Goal: Task Accomplishment & Management: Manage account settings

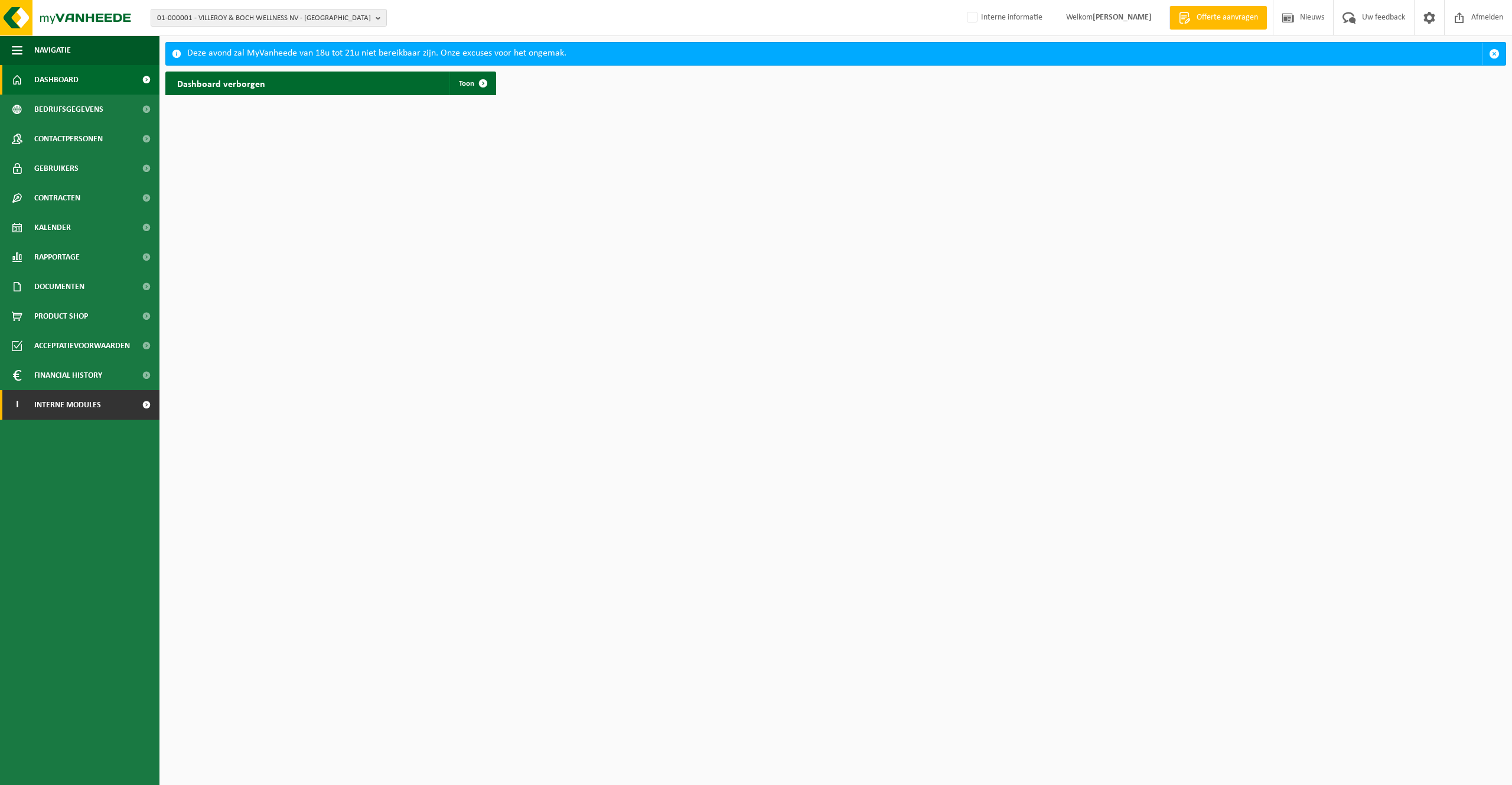
click at [32, 407] on link "I Interne modules" at bounding box center [80, 404] width 159 height 30
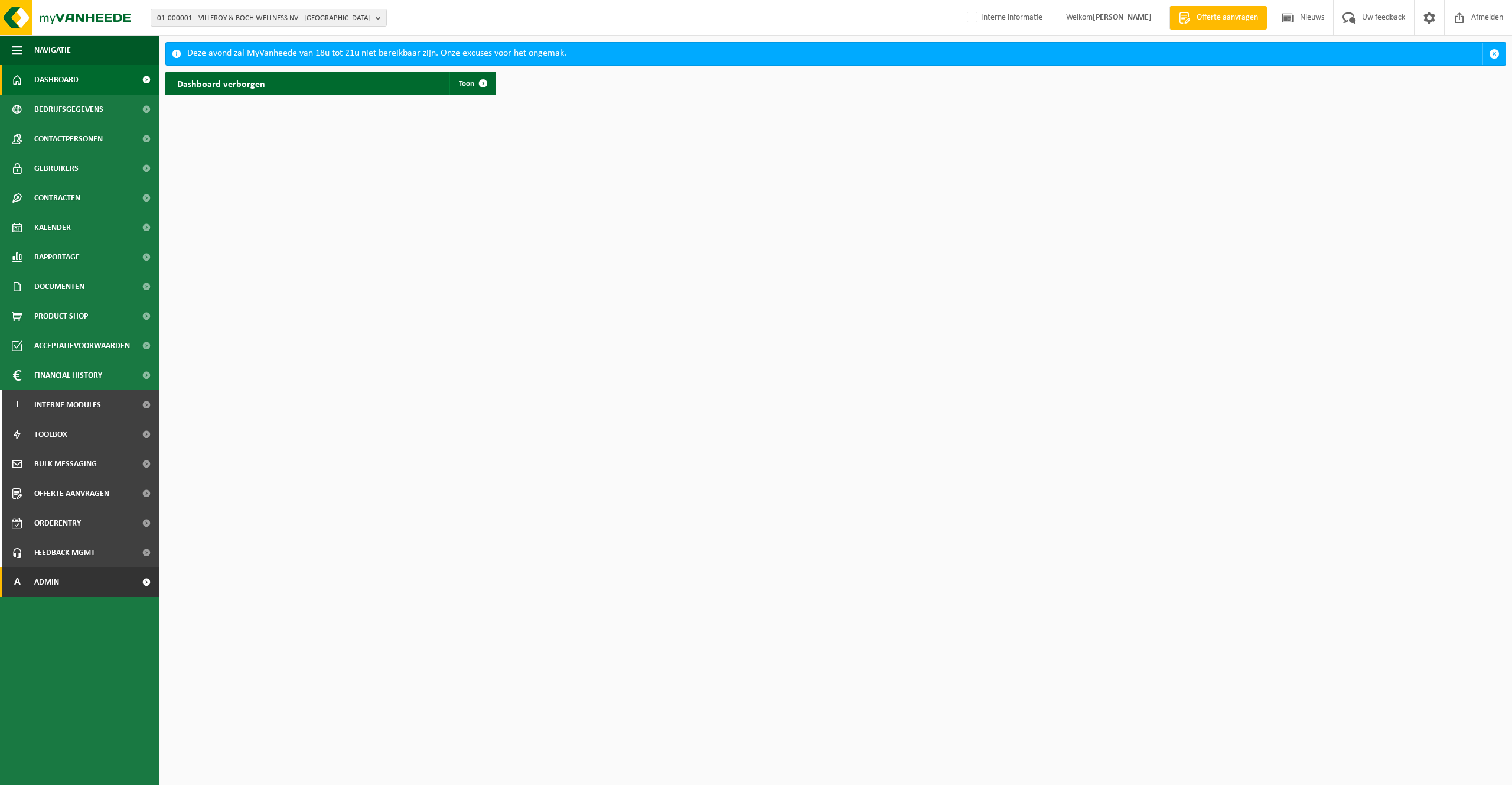
click at [59, 581] on span "Admin" at bounding box center [46, 582] width 25 height 30
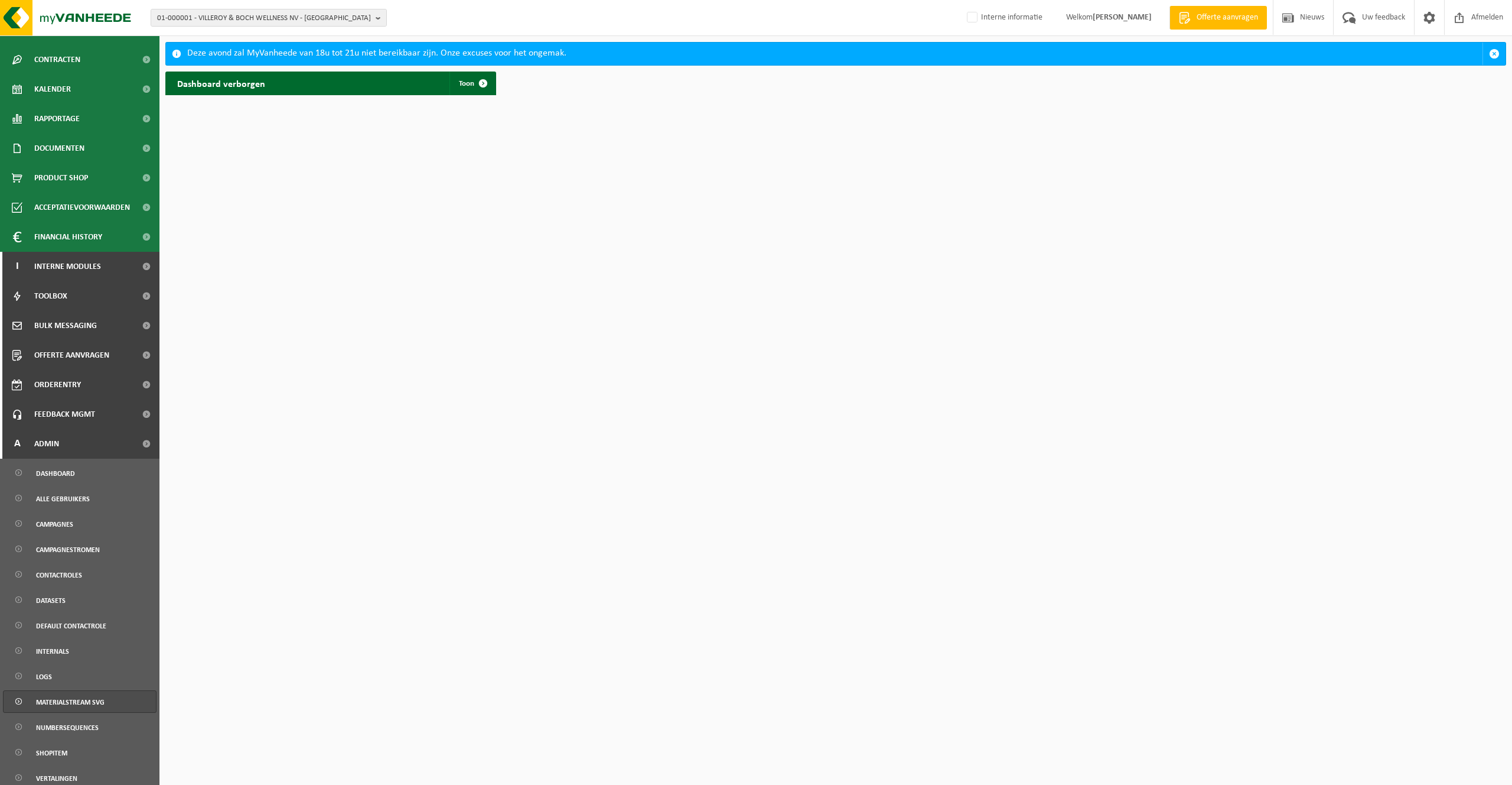
scroll to position [189, 0]
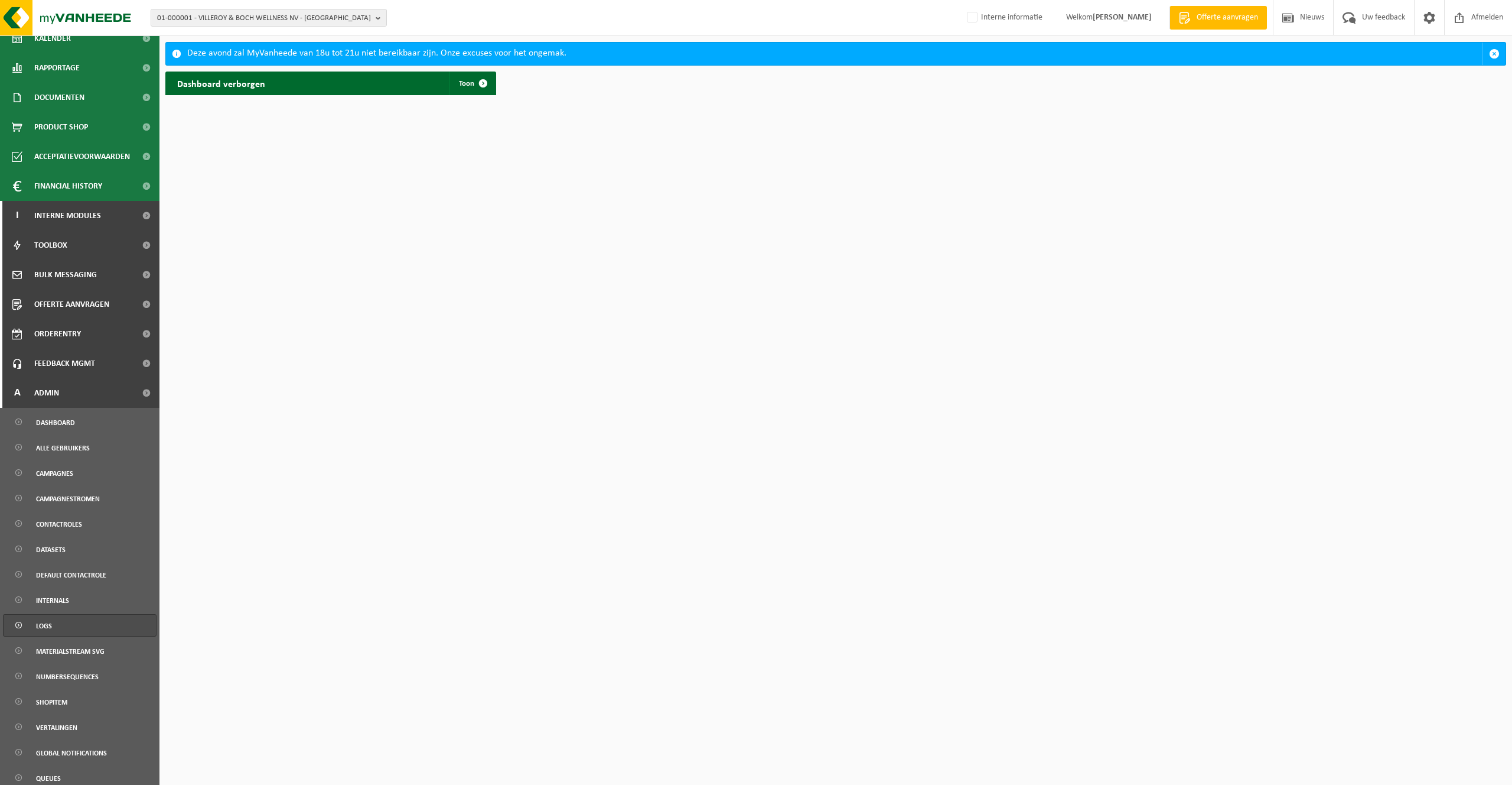
click at [72, 621] on link "Logs" at bounding box center [80, 625] width 153 height 23
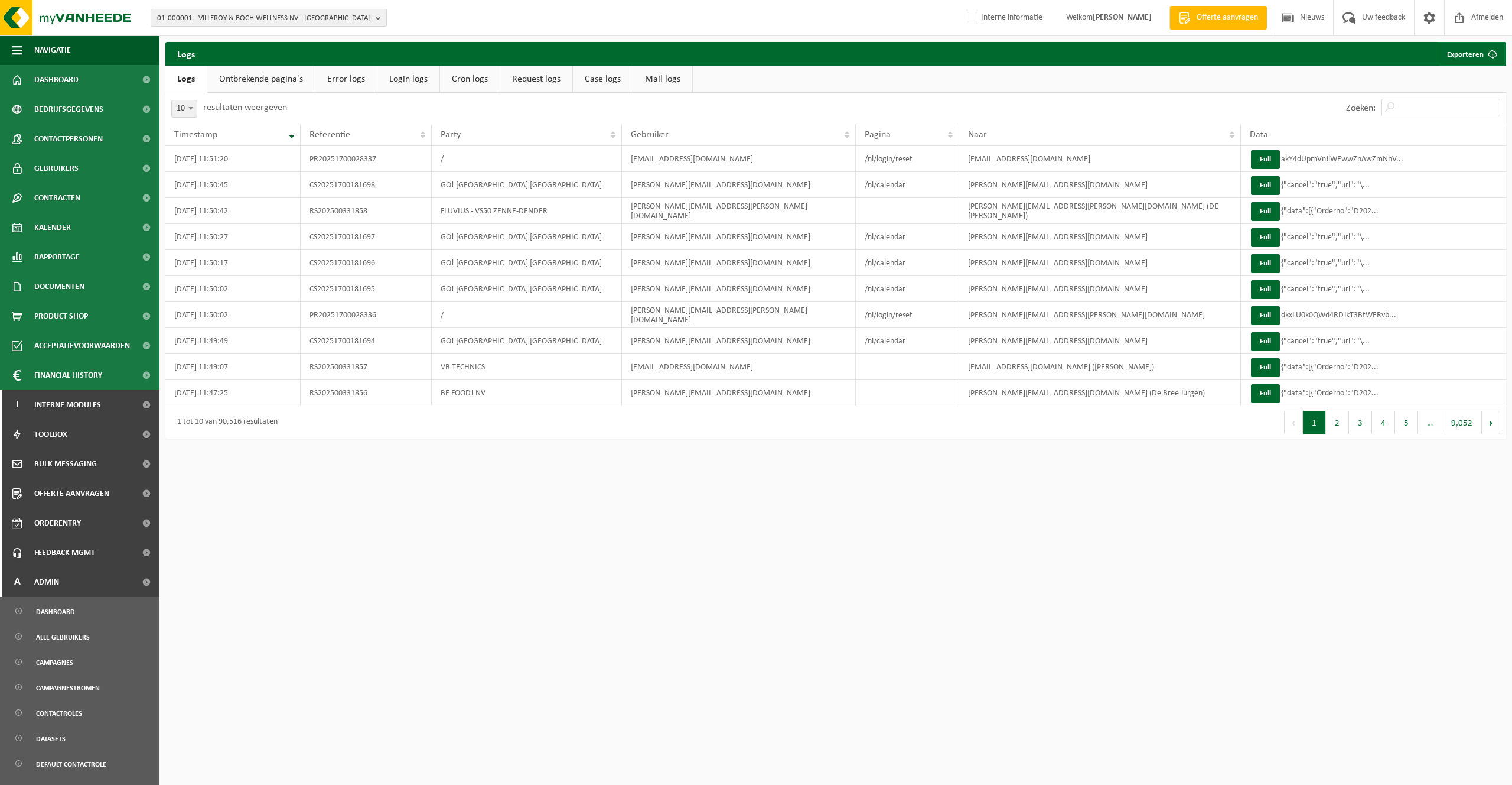
click at [349, 78] on link "Error logs" at bounding box center [347, 79] width 62 height 27
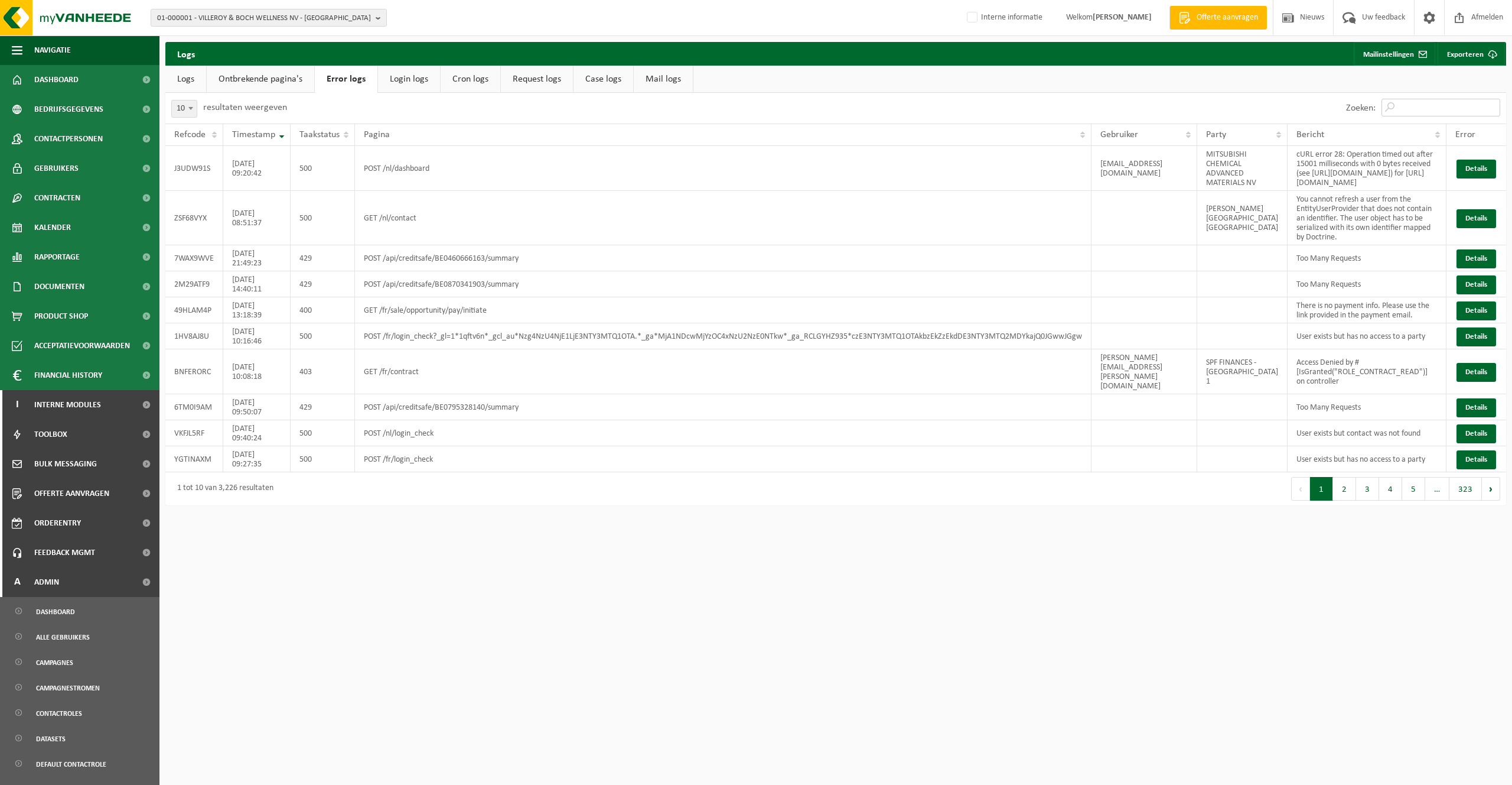
click at [1437, 106] on input "Zoeken:" at bounding box center [1440, 108] width 119 height 18
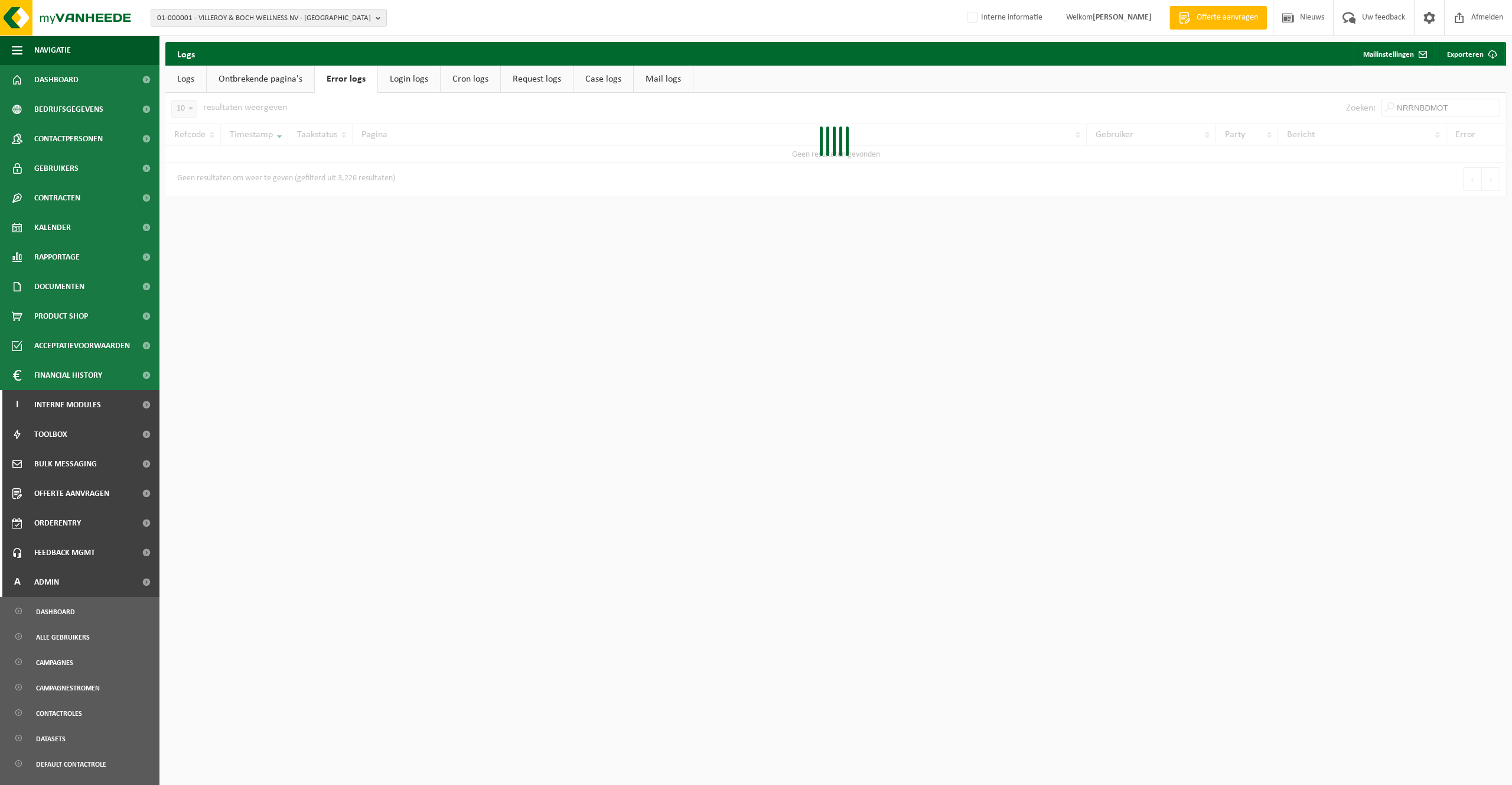
type input "NRRNBDMOTI"
click at [1423, 108] on input "NRRNBDMOTI" at bounding box center [1440, 108] width 119 height 18
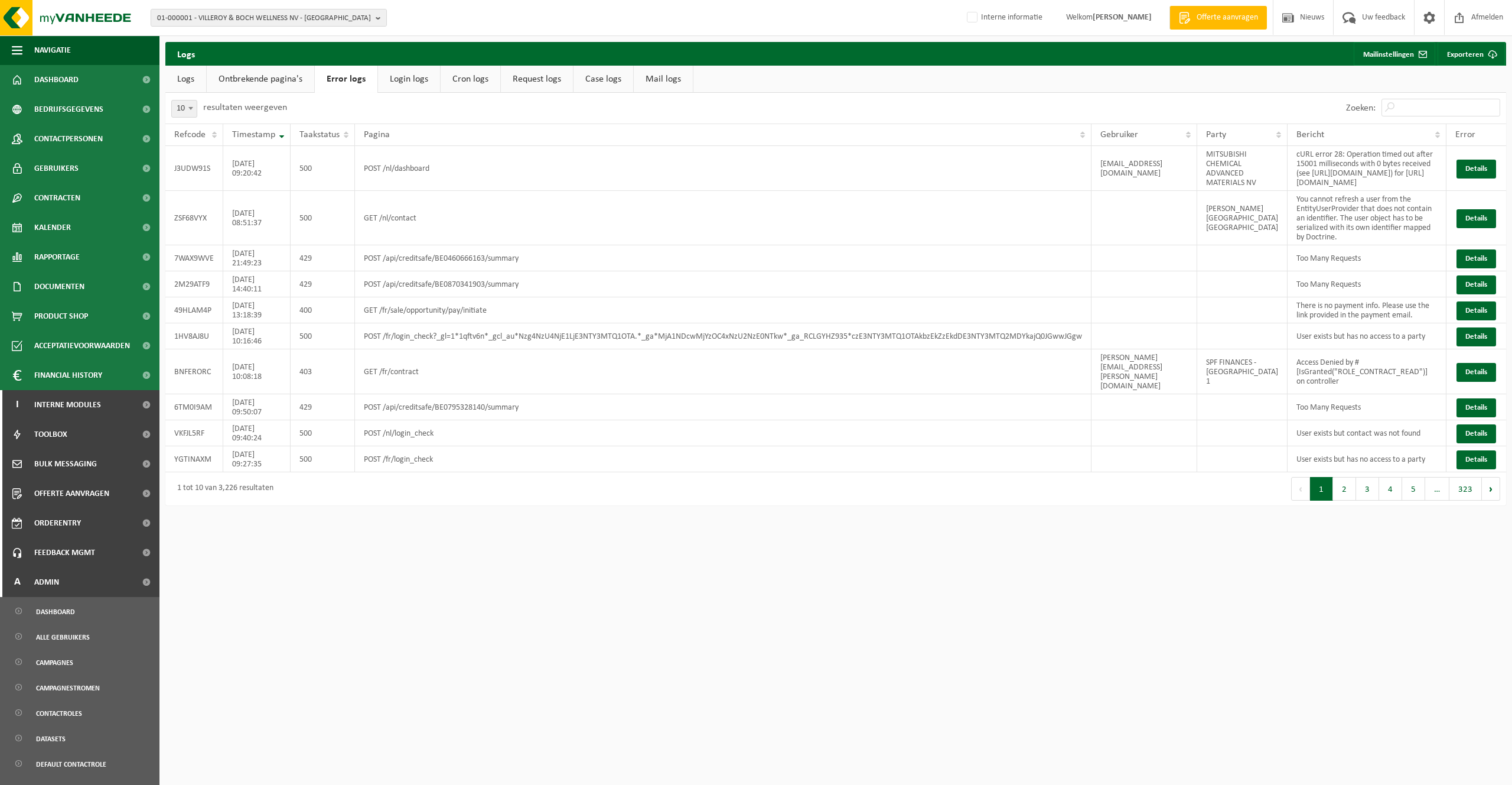
click at [189, 85] on link "Logs" at bounding box center [185, 79] width 41 height 27
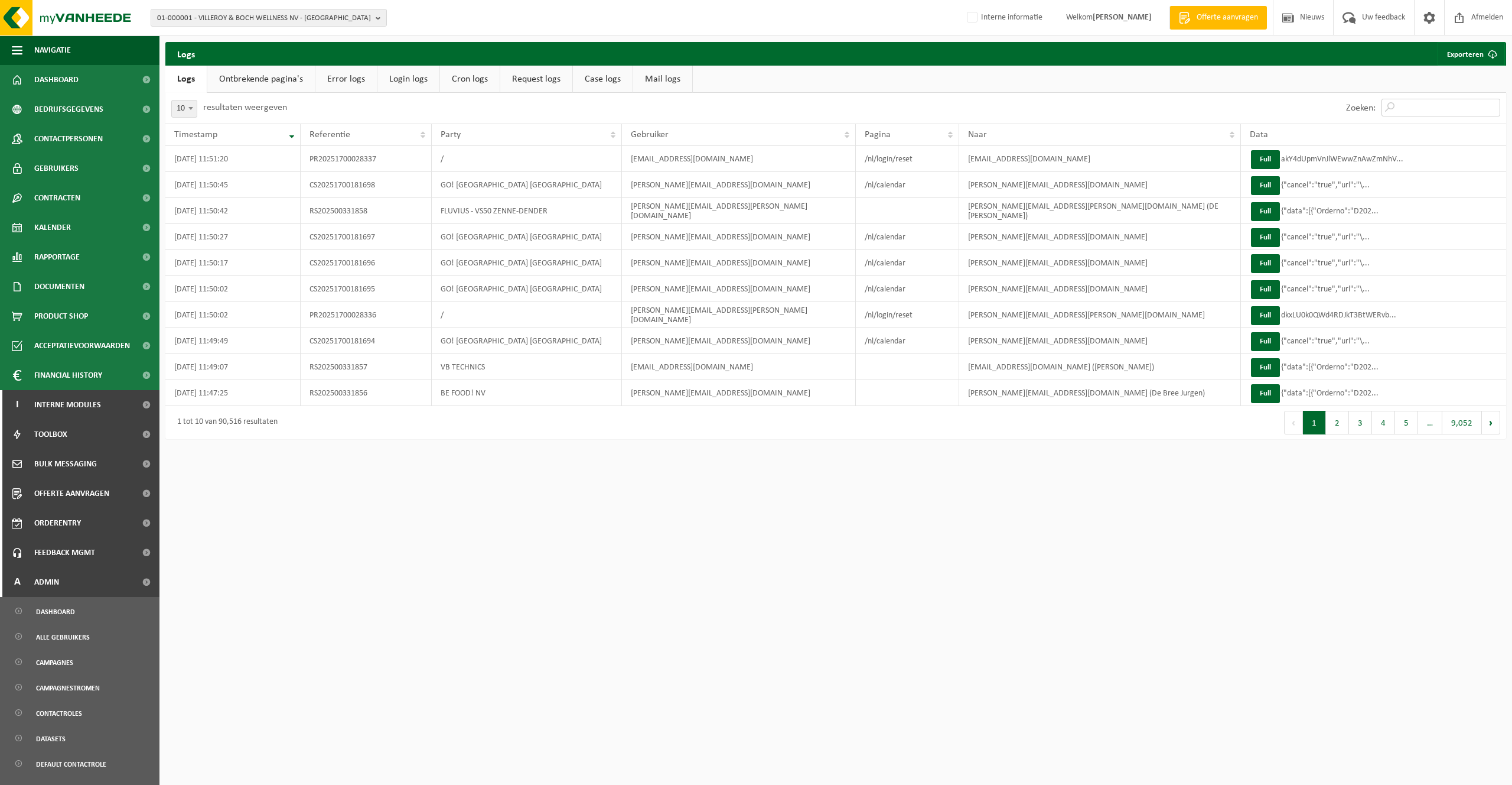
click at [1436, 107] on input "Zoeken:" at bounding box center [1440, 108] width 119 height 18
paste input "NRRNBDMOTI"
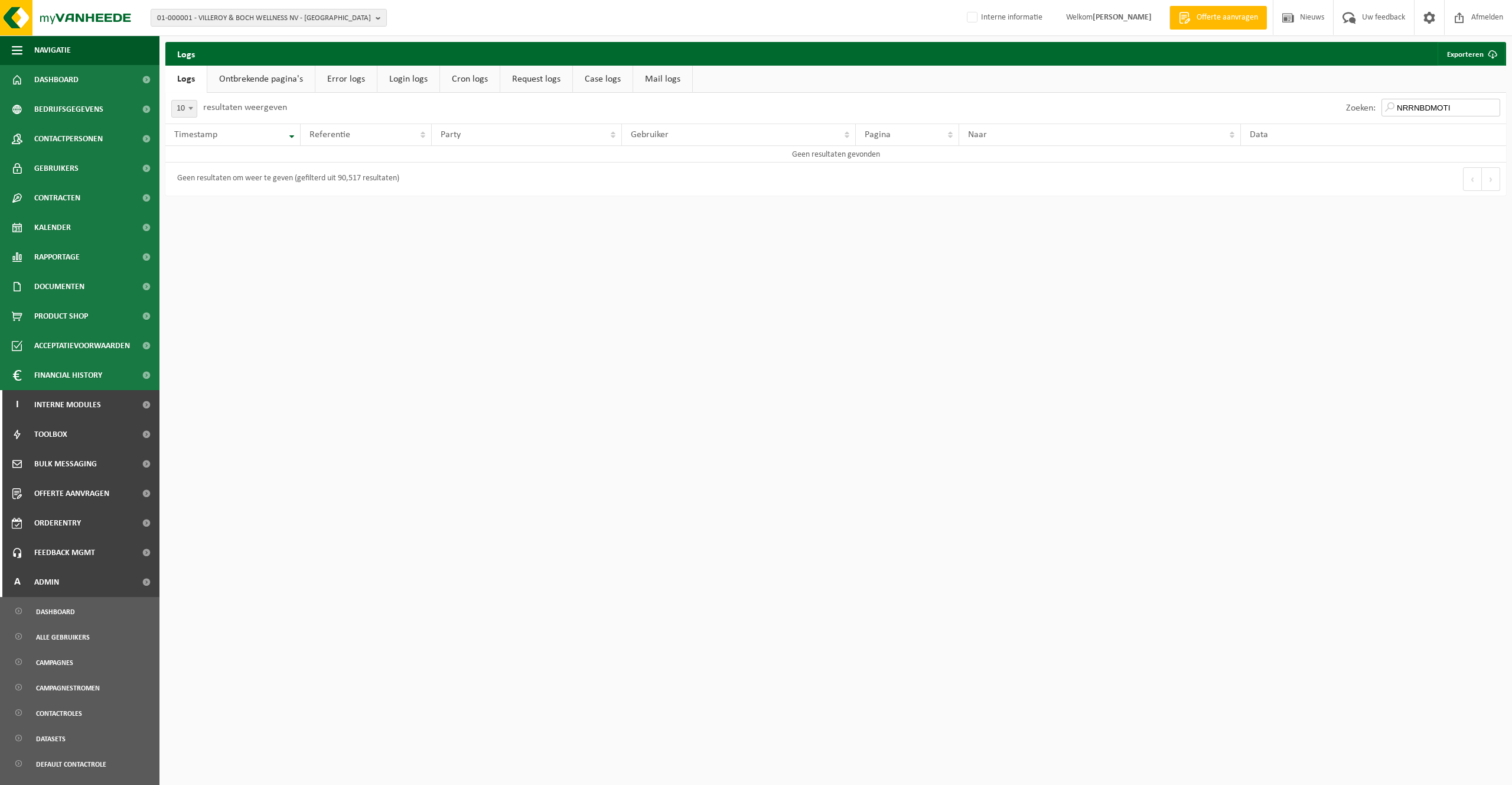
click at [1442, 107] on input "NRRNBDMOTI" at bounding box center [1440, 108] width 119 height 18
type input "NRRNBDMOTI"
click at [333, 577] on html "01-000001 - VILLEROY & BOCH WELLNESS NV - ROESELARE 01-000001 - VILLEROY & BOCH…" at bounding box center [756, 392] width 1512 height 785
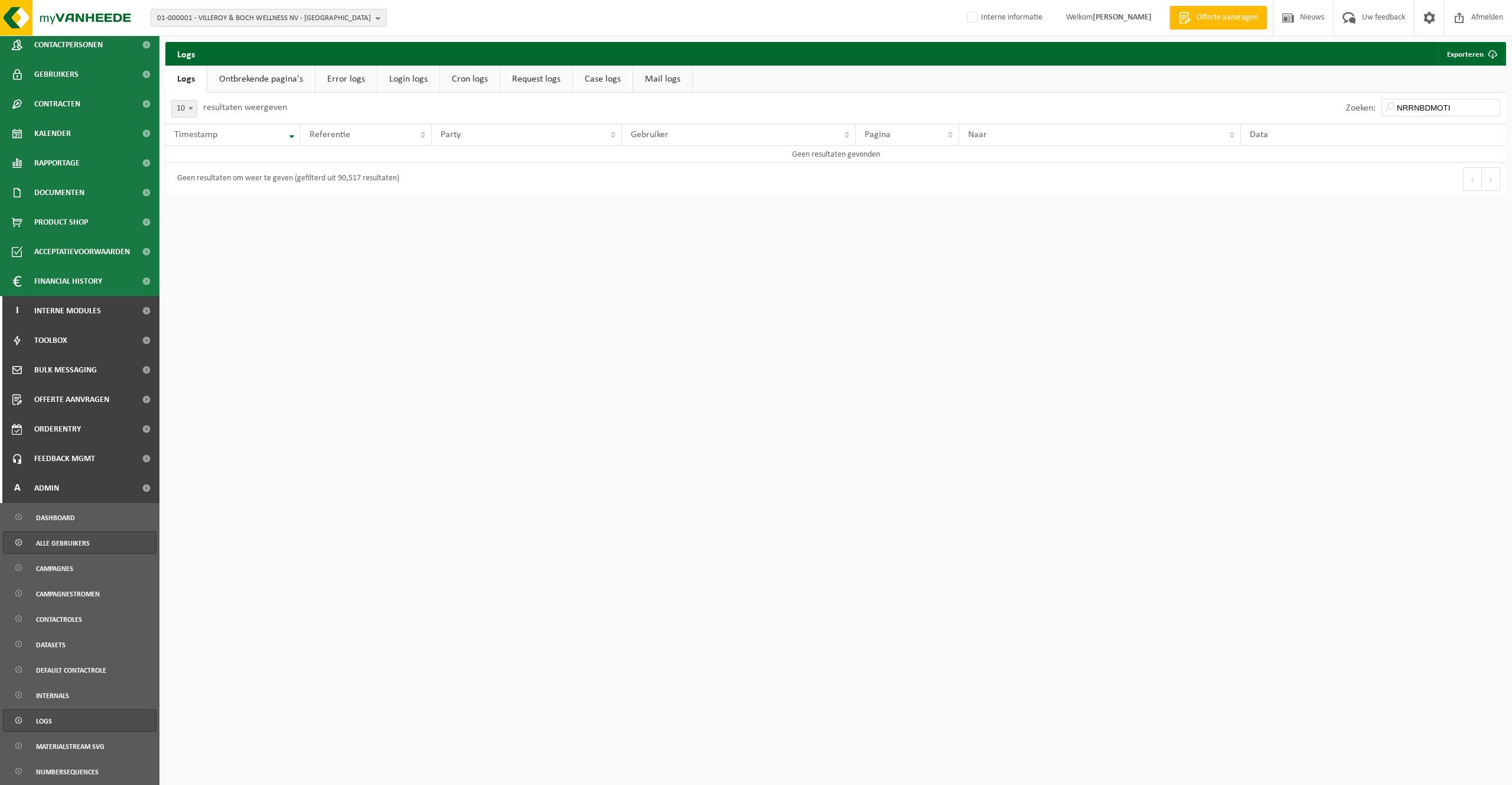
scroll to position [221, 0]
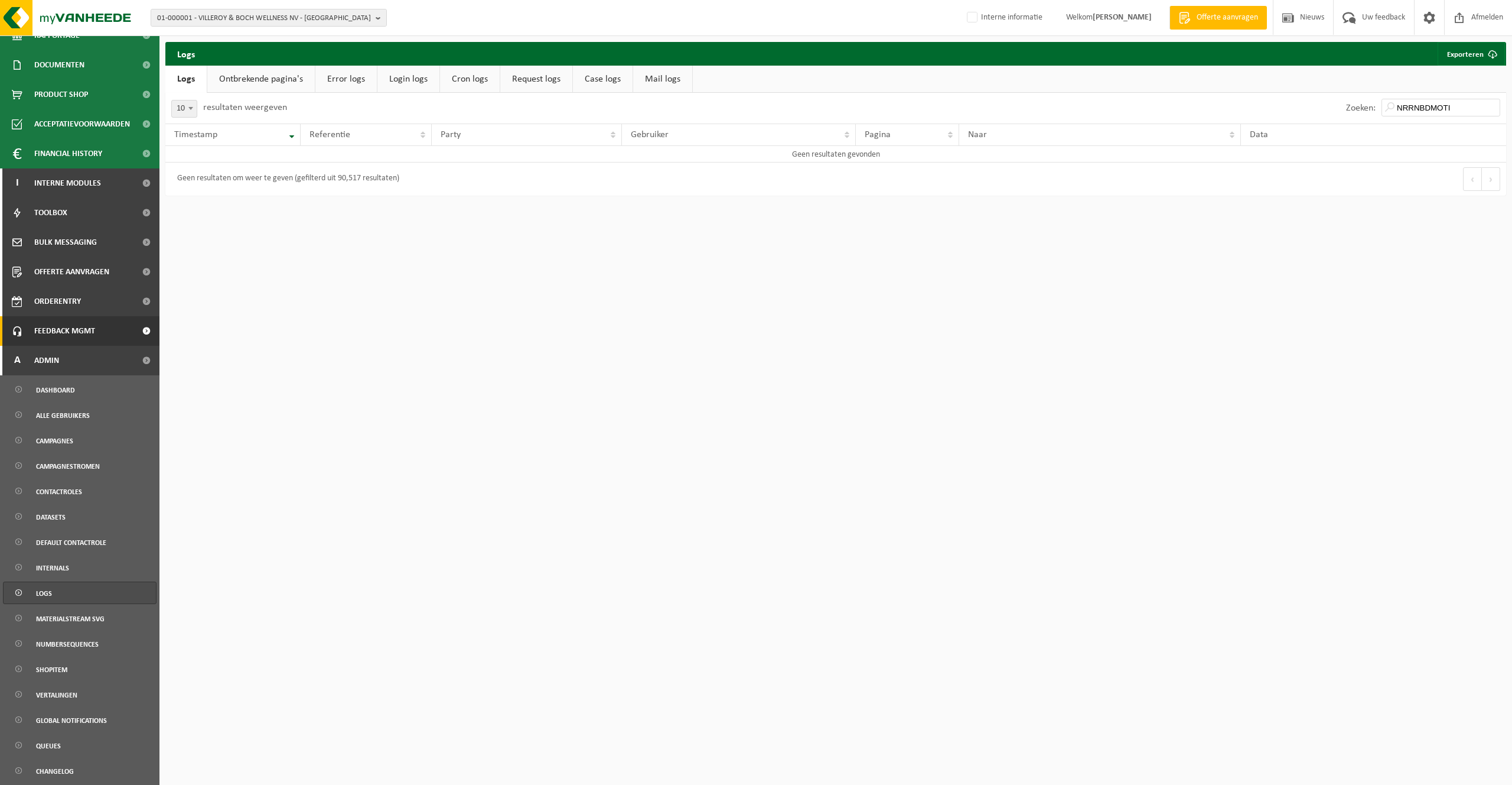
click at [60, 333] on span "Feedback MGMT" at bounding box center [64, 331] width 61 height 30
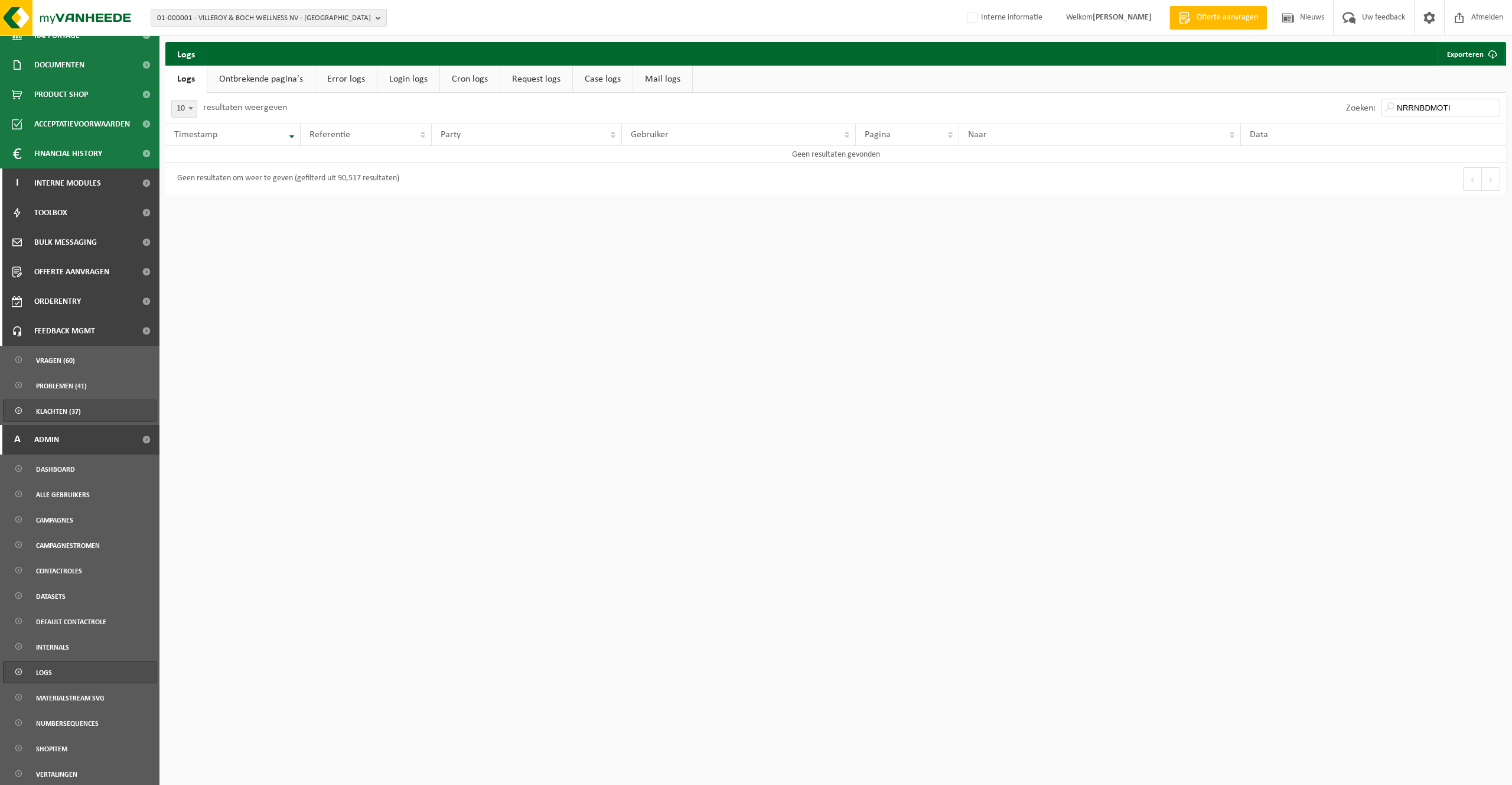
click at [80, 407] on span "Klachten (37)" at bounding box center [58, 410] width 45 height 23
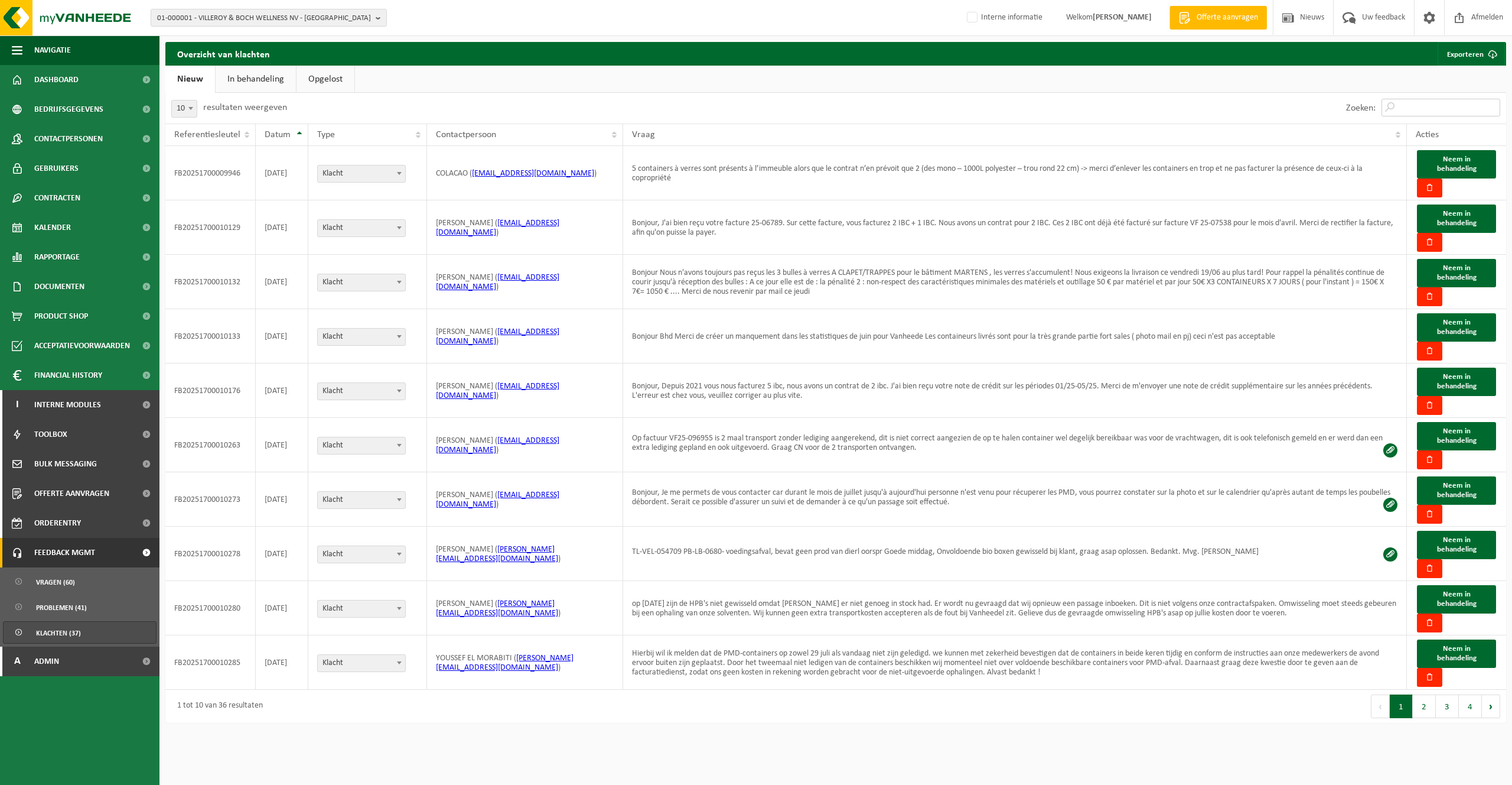
click at [1424, 109] on input "Zoeken:" at bounding box center [1440, 108] width 119 height 18
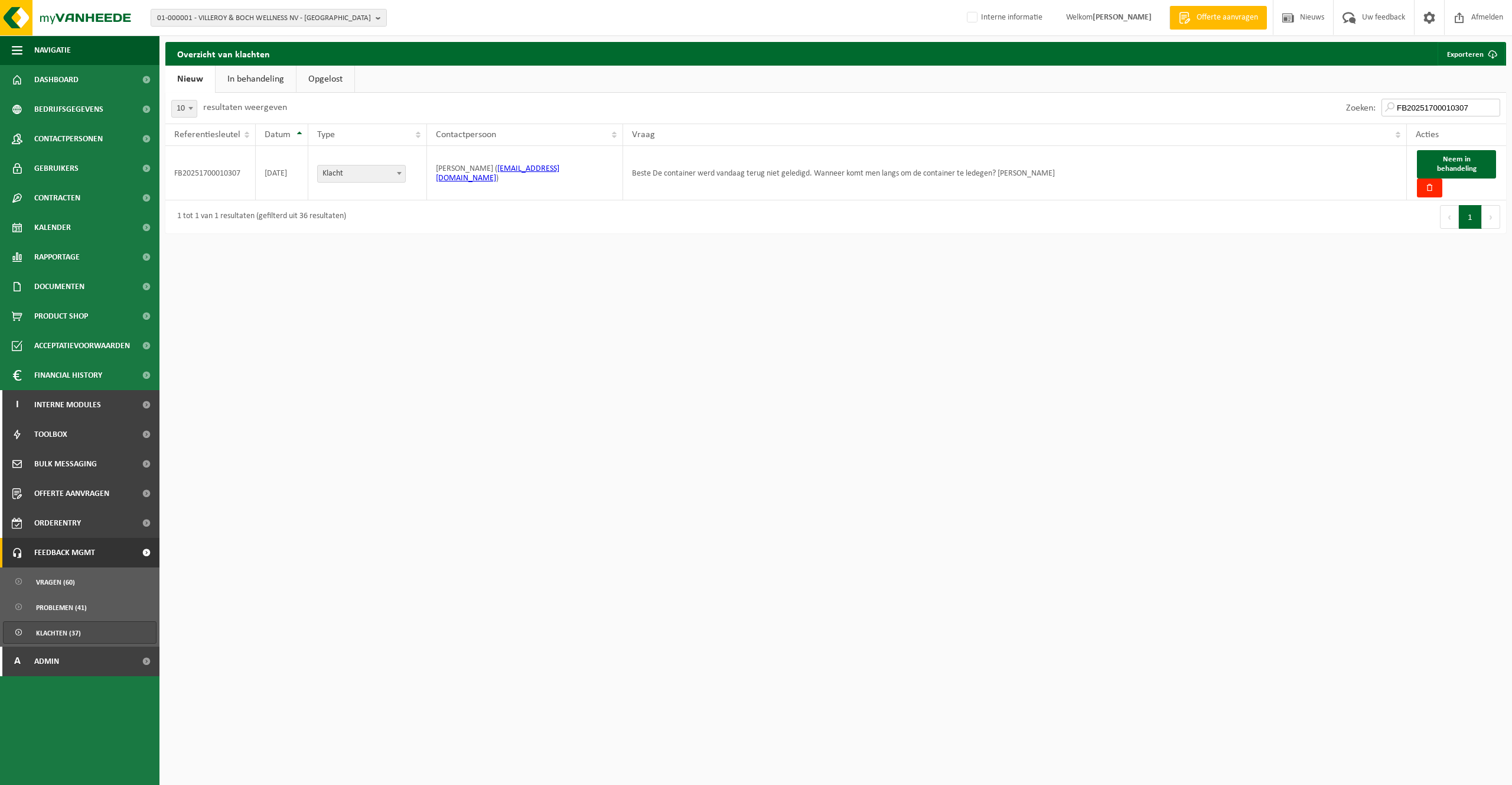
type input "FB20251700010307"
click at [1116, 354] on html "01-000001 - VILLEROY & BOCH WELLNESS NV - ROESELARE 01-000001 - VILLEROY & BOCH…" at bounding box center [756, 392] width 1512 height 785
click at [1429, 192] on button "button" at bounding box center [1430, 187] width 26 height 19
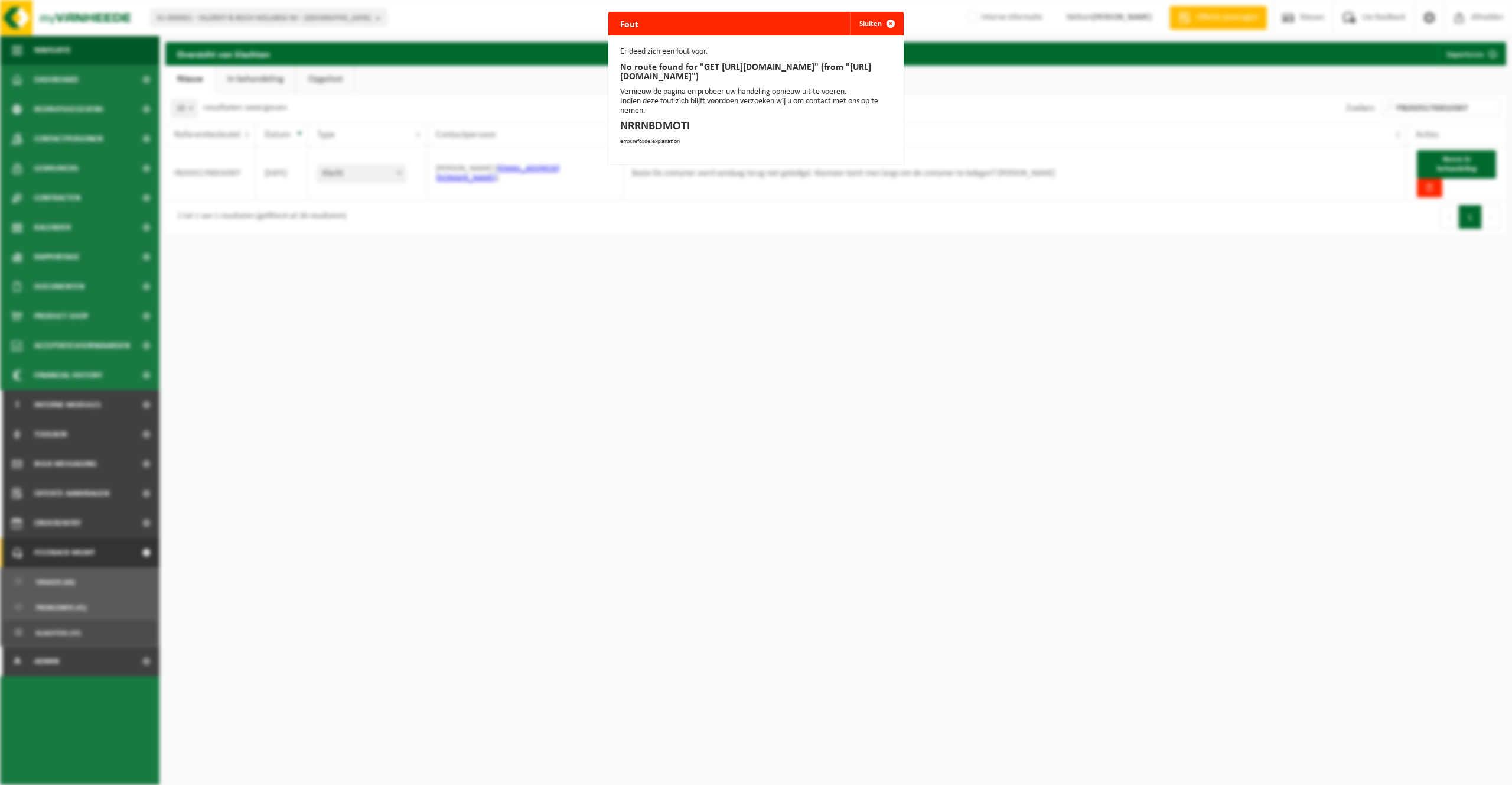
click at [653, 131] on p "NRRNBDMOTI" at bounding box center [756, 126] width 272 height 9
copy p "NRRNBDMOTI"
click at [869, 23] on button "Sluiten" at bounding box center [876, 24] width 53 height 24
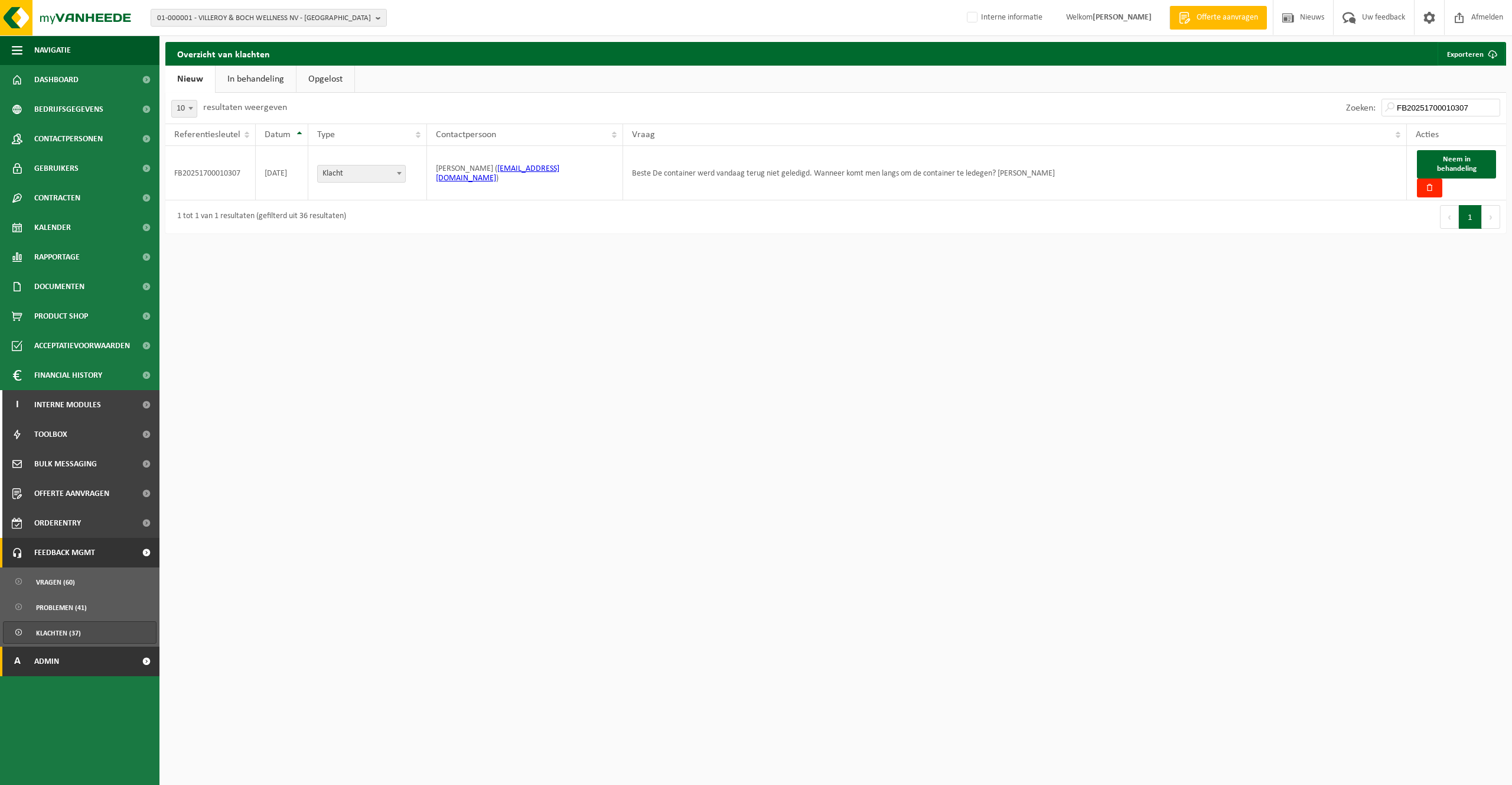
click at [91, 670] on link "A Admin" at bounding box center [80, 661] width 159 height 30
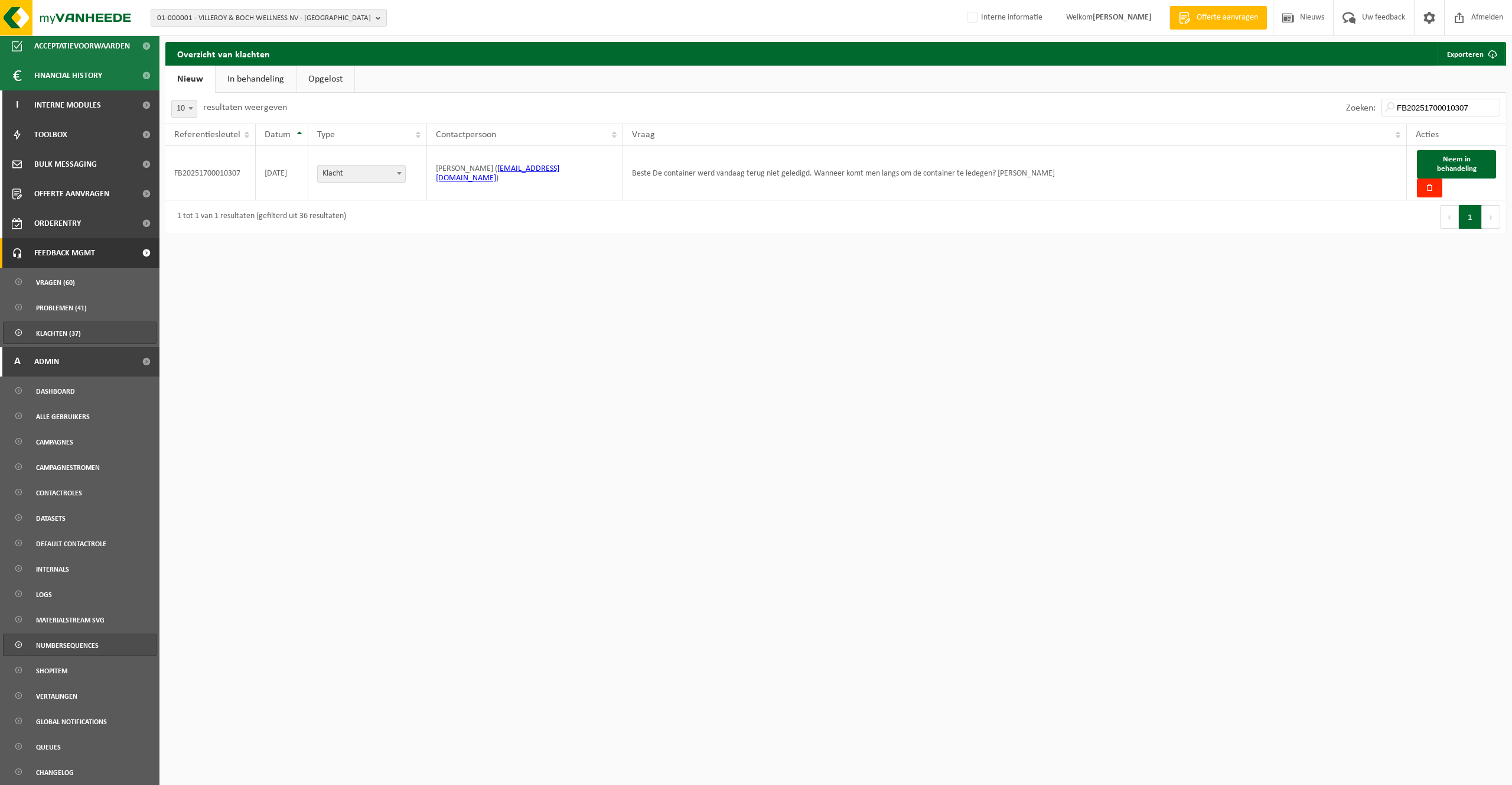
scroll to position [301, 0]
click at [75, 592] on link "Logs" at bounding box center [80, 593] width 153 height 23
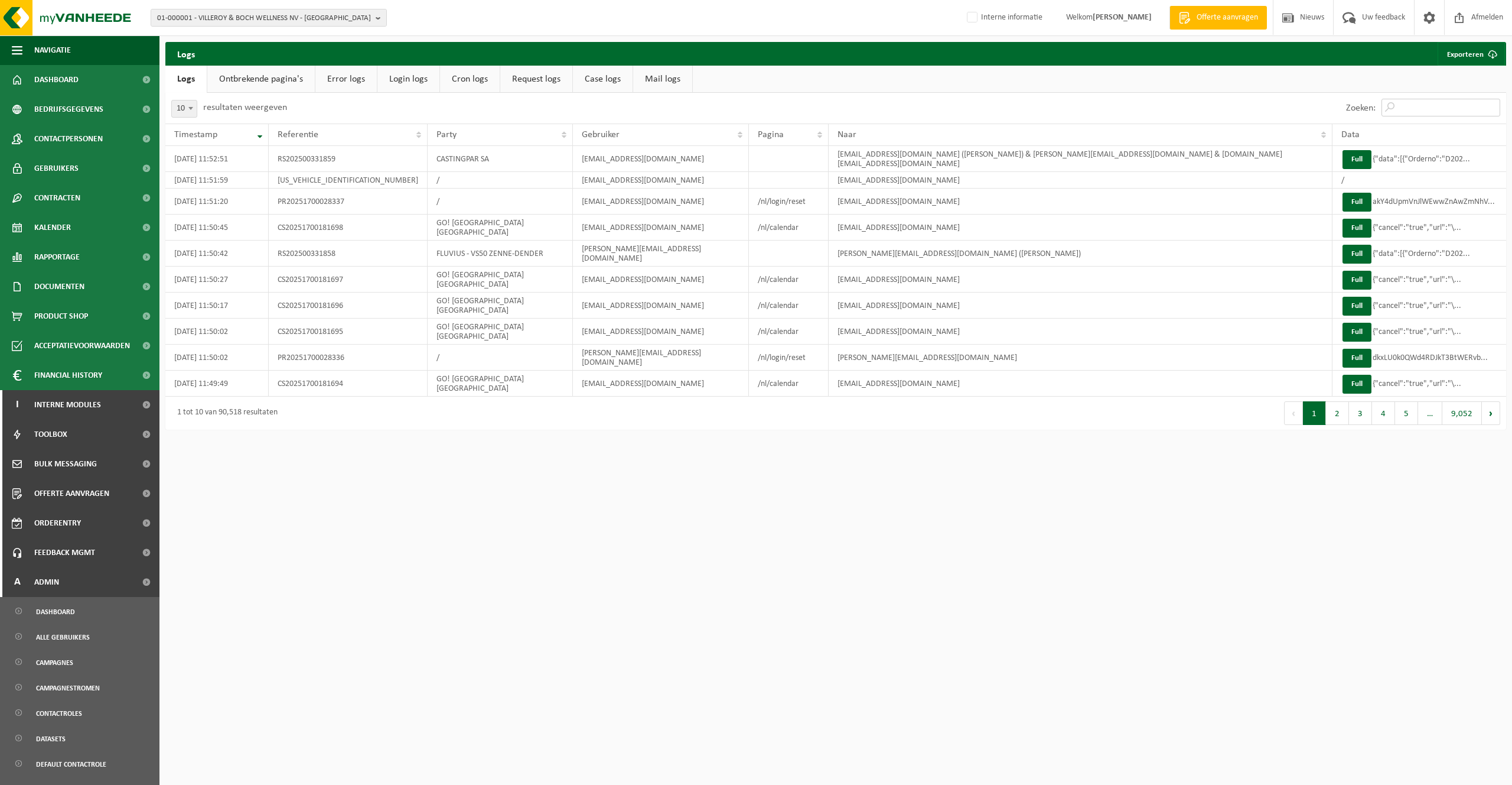
click at [1452, 100] on input "Zoeken:" at bounding box center [1440, 108] width 119 height 18
paste input "NRRNBDMOTI"
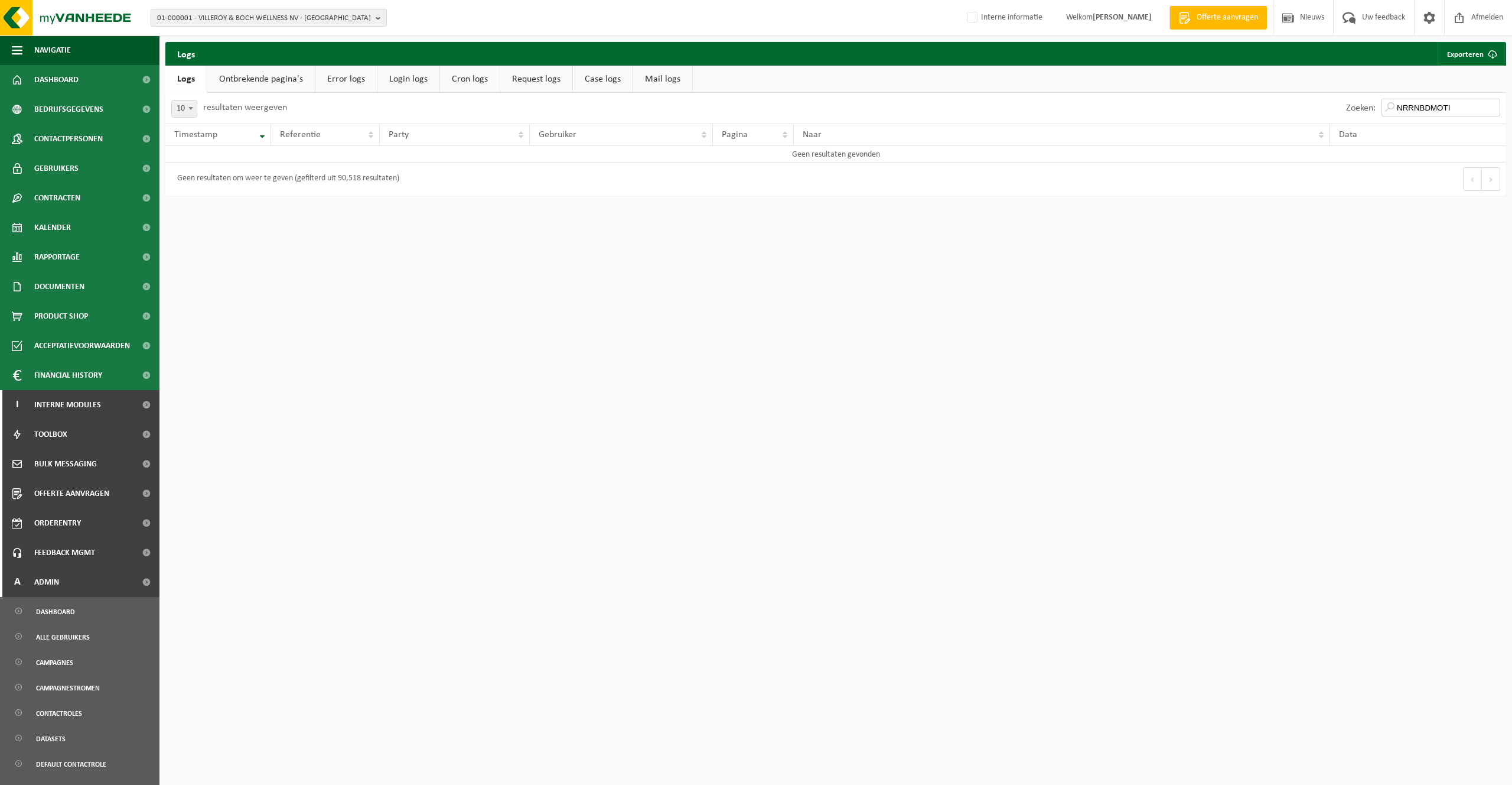
type input "NRRNBDMOTI"
click at [277, 84] on link "Ontbrekende pagina's" at bounding box center [261, 79] width 108 height 27
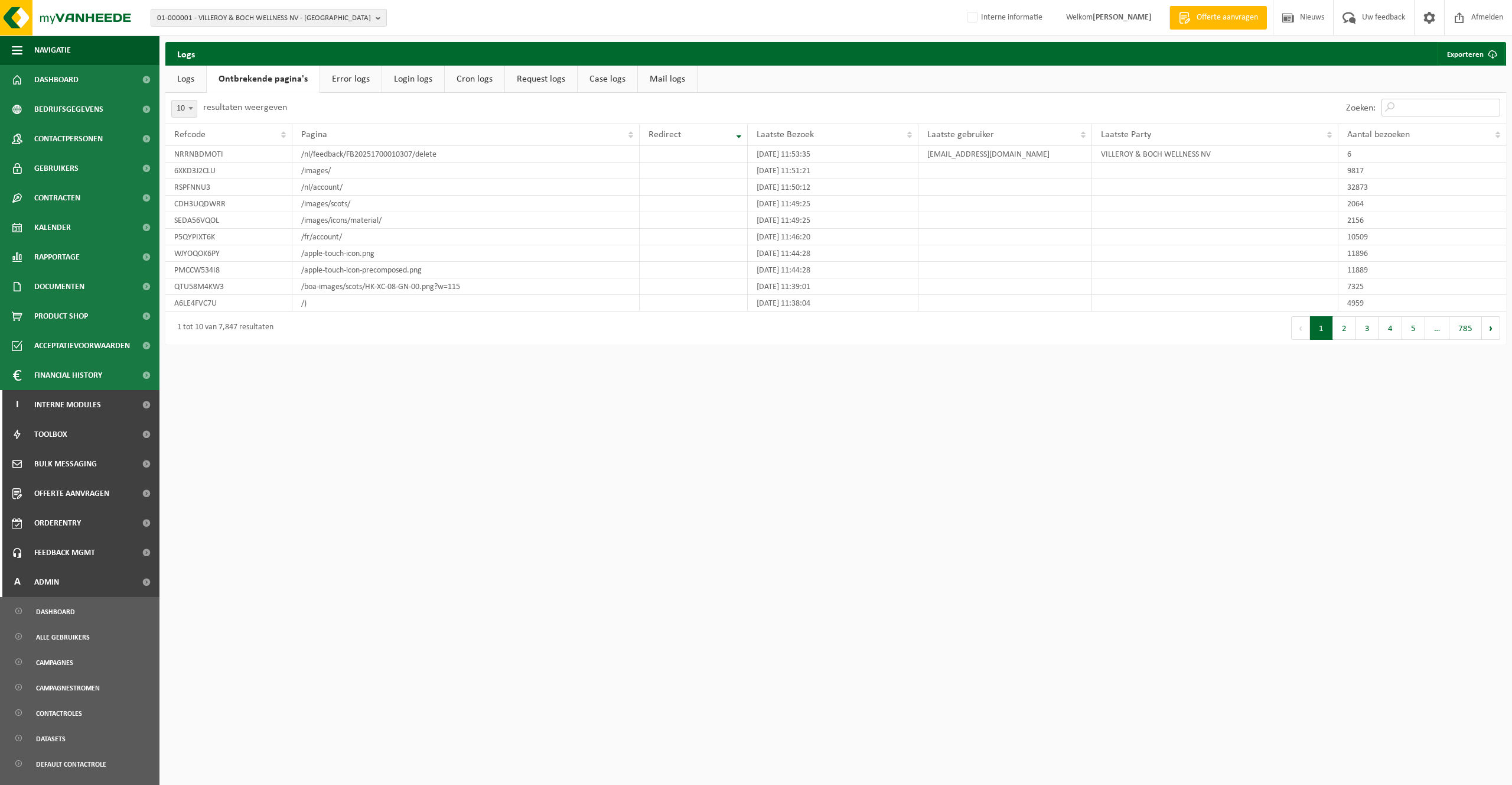
click at [1429, 111] on input "Zoeken:" at bounding box center [1440, 108] width 119 height 18
paste input "NRRNBDMOTI"
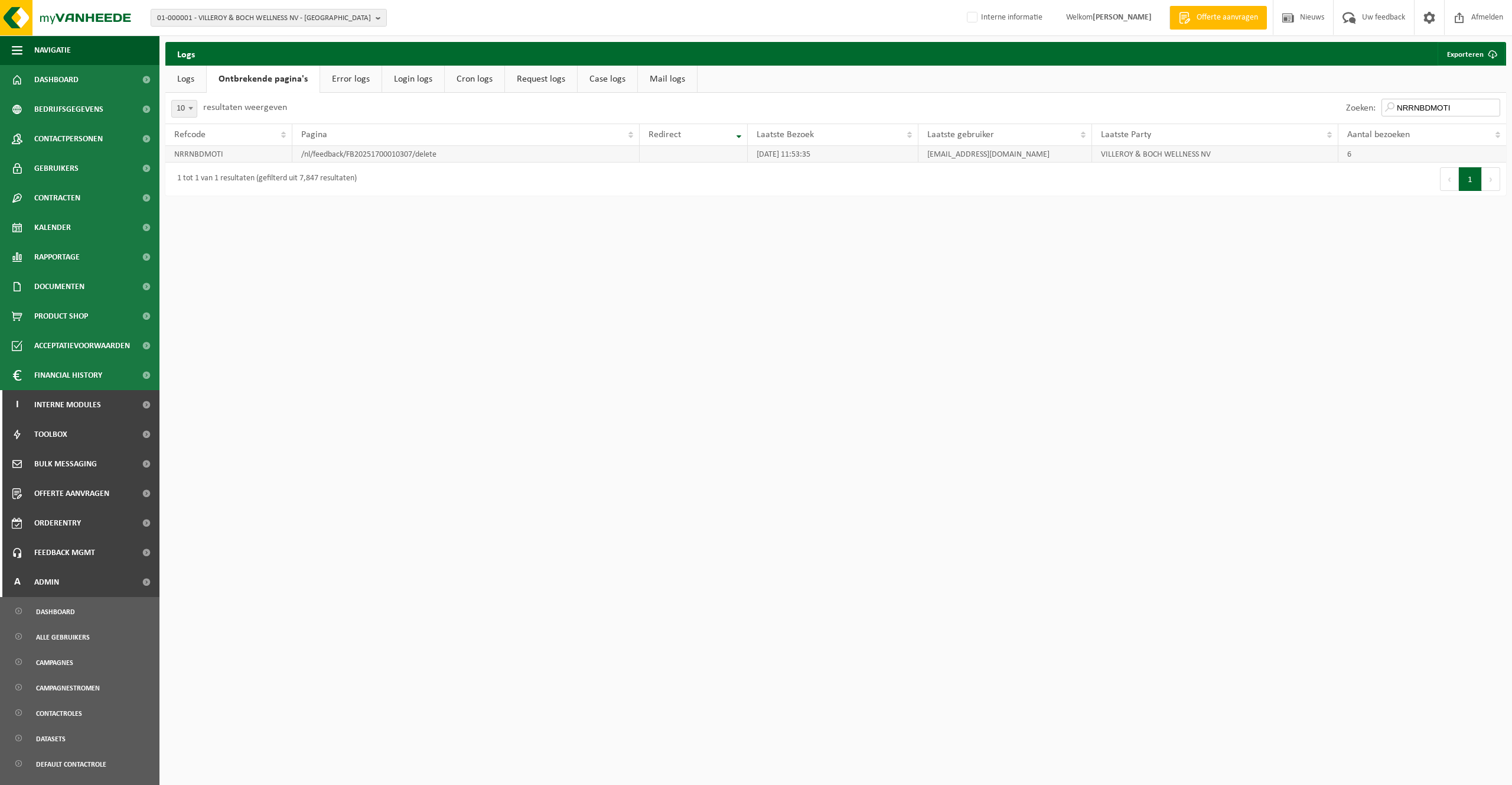
type input "NRRNBDMOTI"
click at [418, 155] on td "/nl/feedback/FB20251700010307/delete" at bounding box center [466, 153] width 348 height 17
click at [413, 152] on td "/nl/feedback/FB20251700010307/delete" at bounding box center [466, 153] width 348 height 17
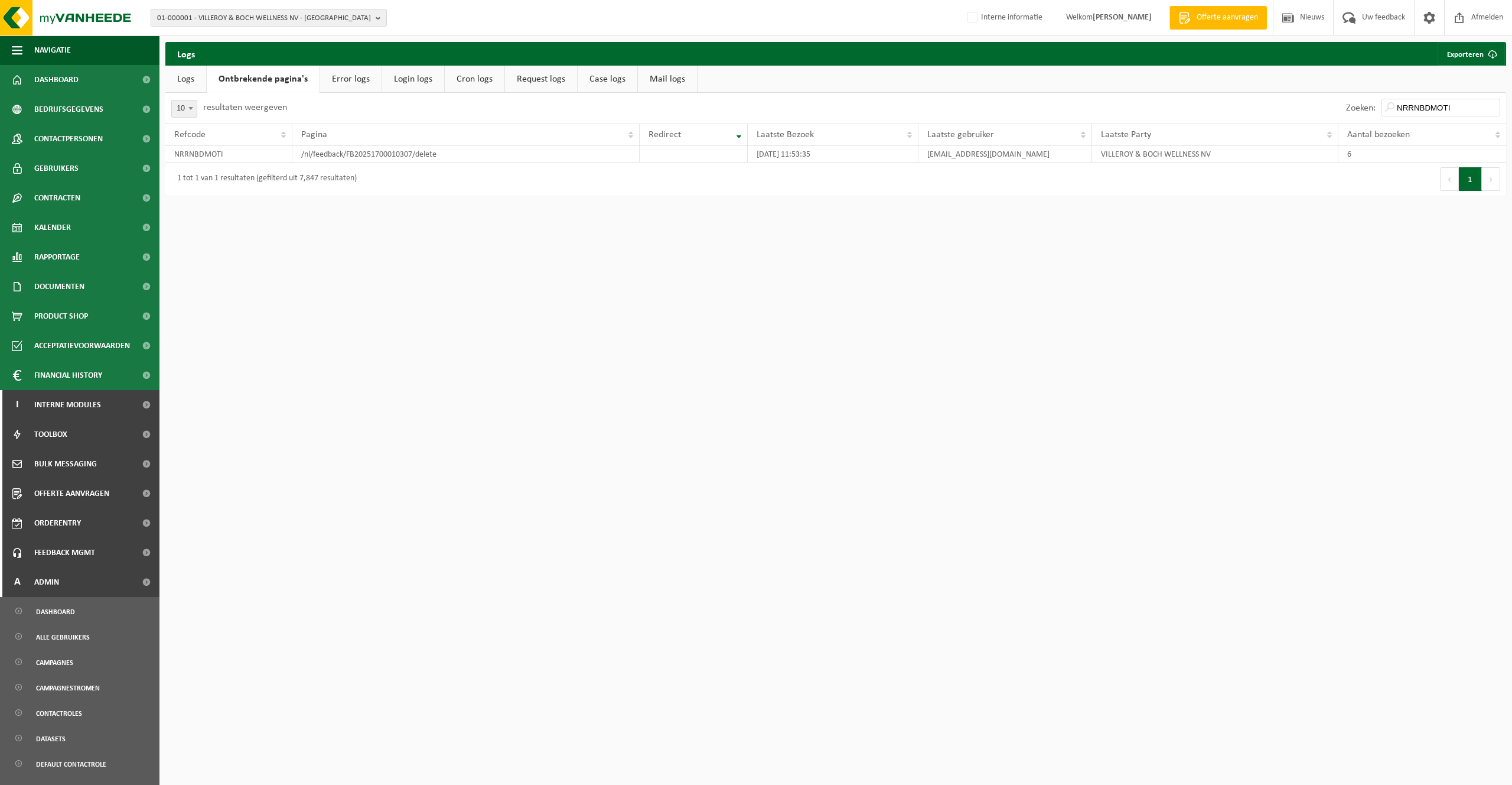
click at [560, 309] on html "01-000001 - VILLEROY & BOCH WELLNESS NV - ROESELARE 01-000001 - VILLEROY & BOCH…" at bounding box center [756, 392] width 1512 height 785
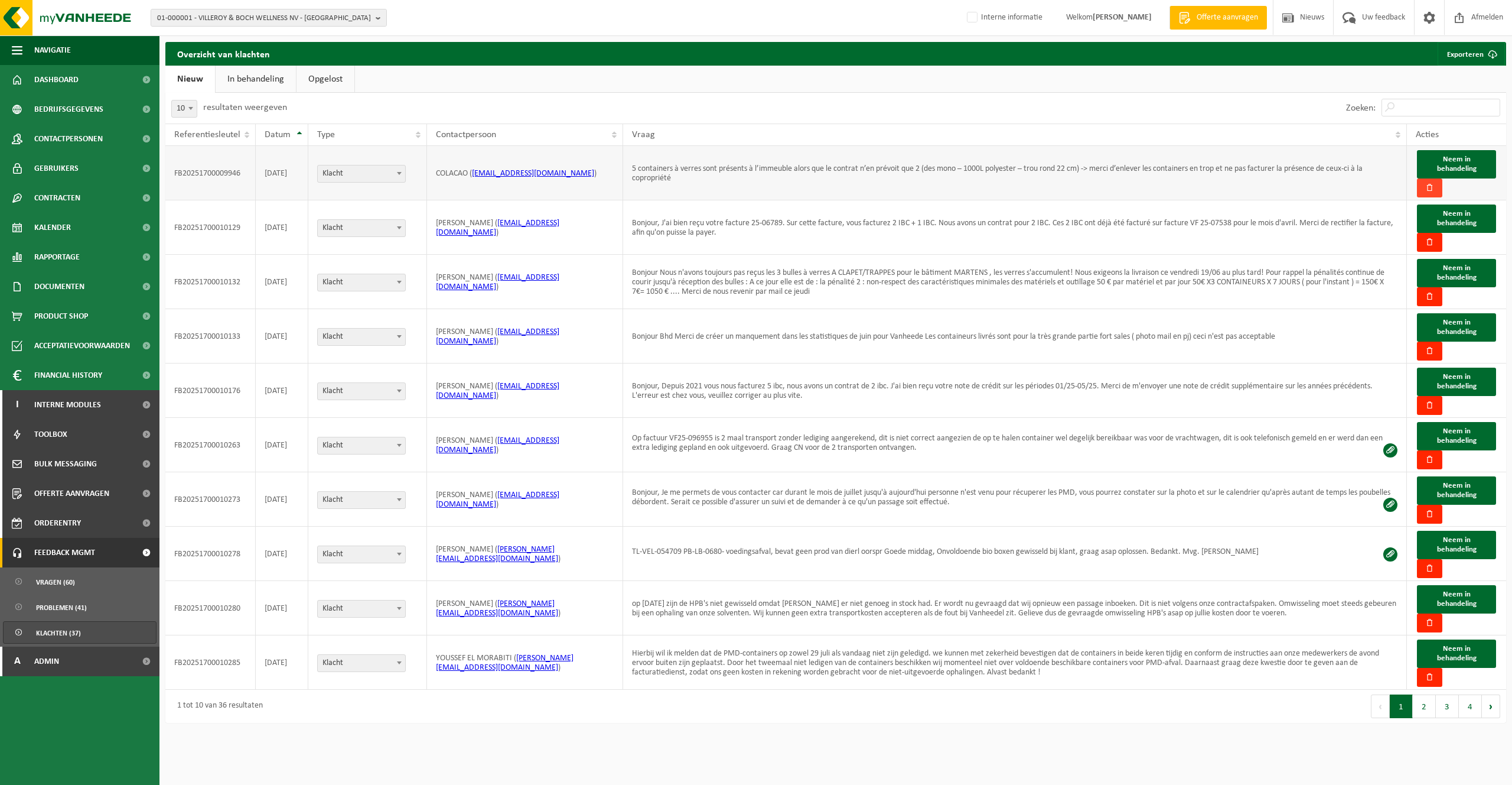
click at [1436, 189] on button "button" at bounding box center [1430, 187] width 26 height 19
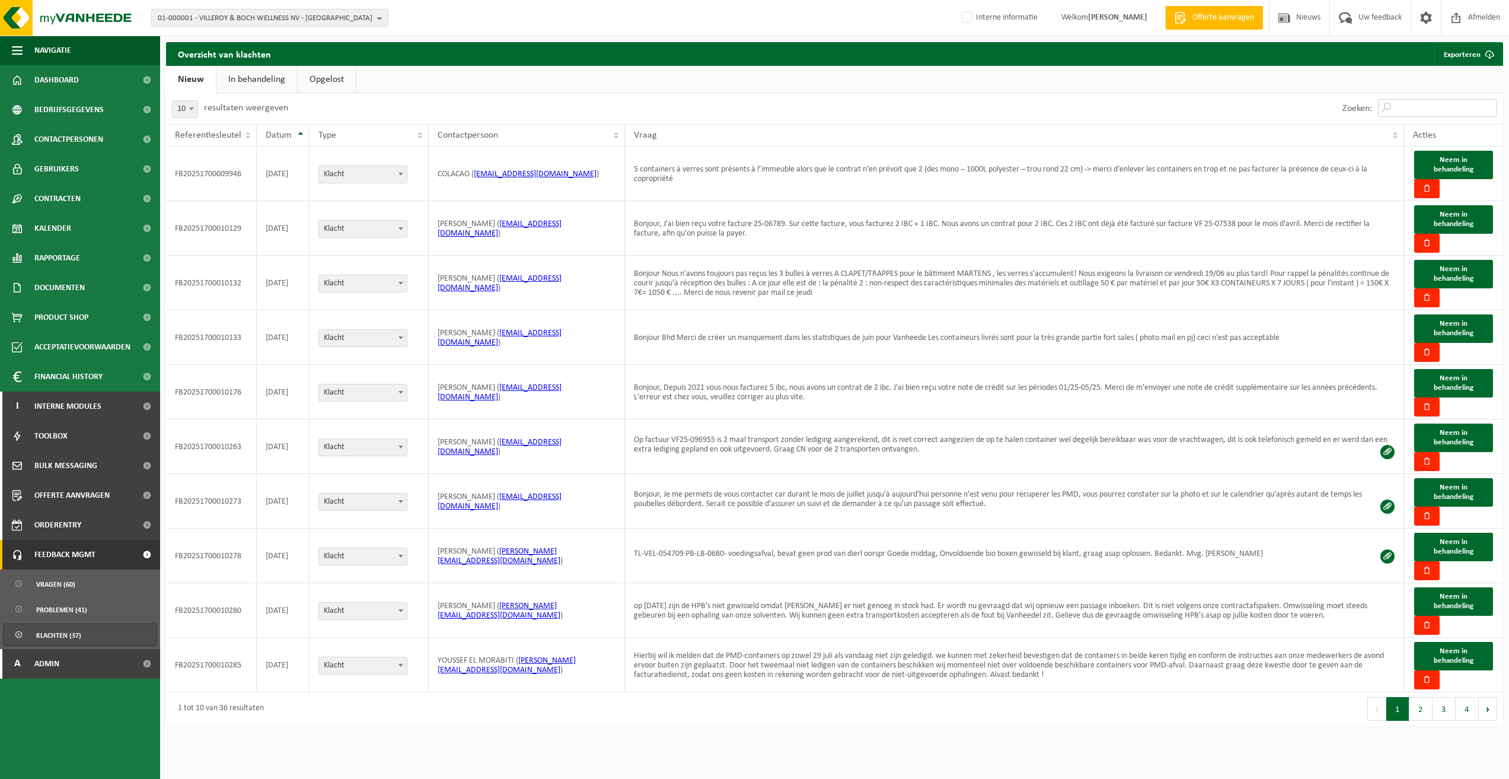
click at [1464, 111] on input "Zoeken:" at bounding box center [1437, 108] width 119 height 18
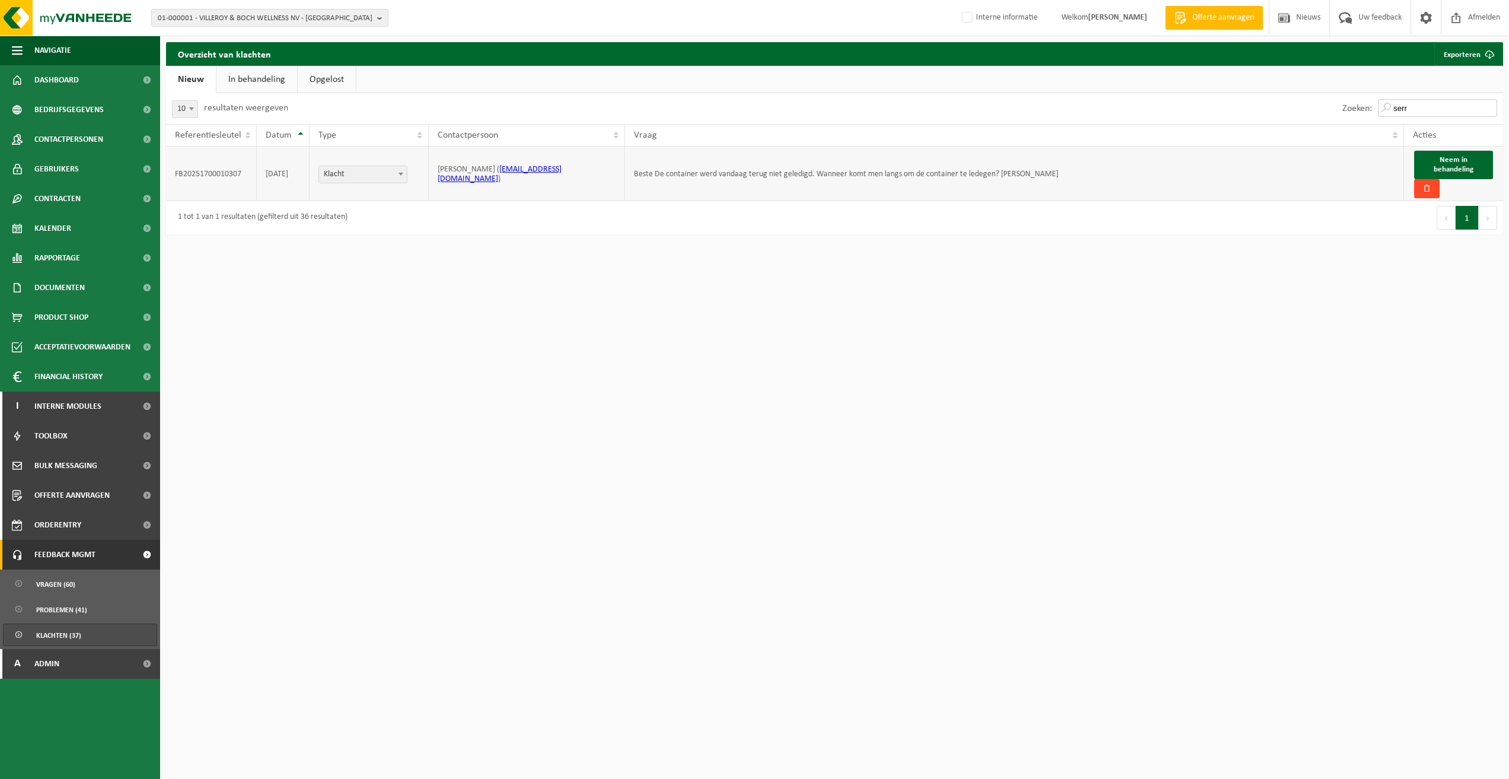
type input "serr"
click at [1422, 188] on button "button" at bounding box center [1427, 188] width 26 height 19
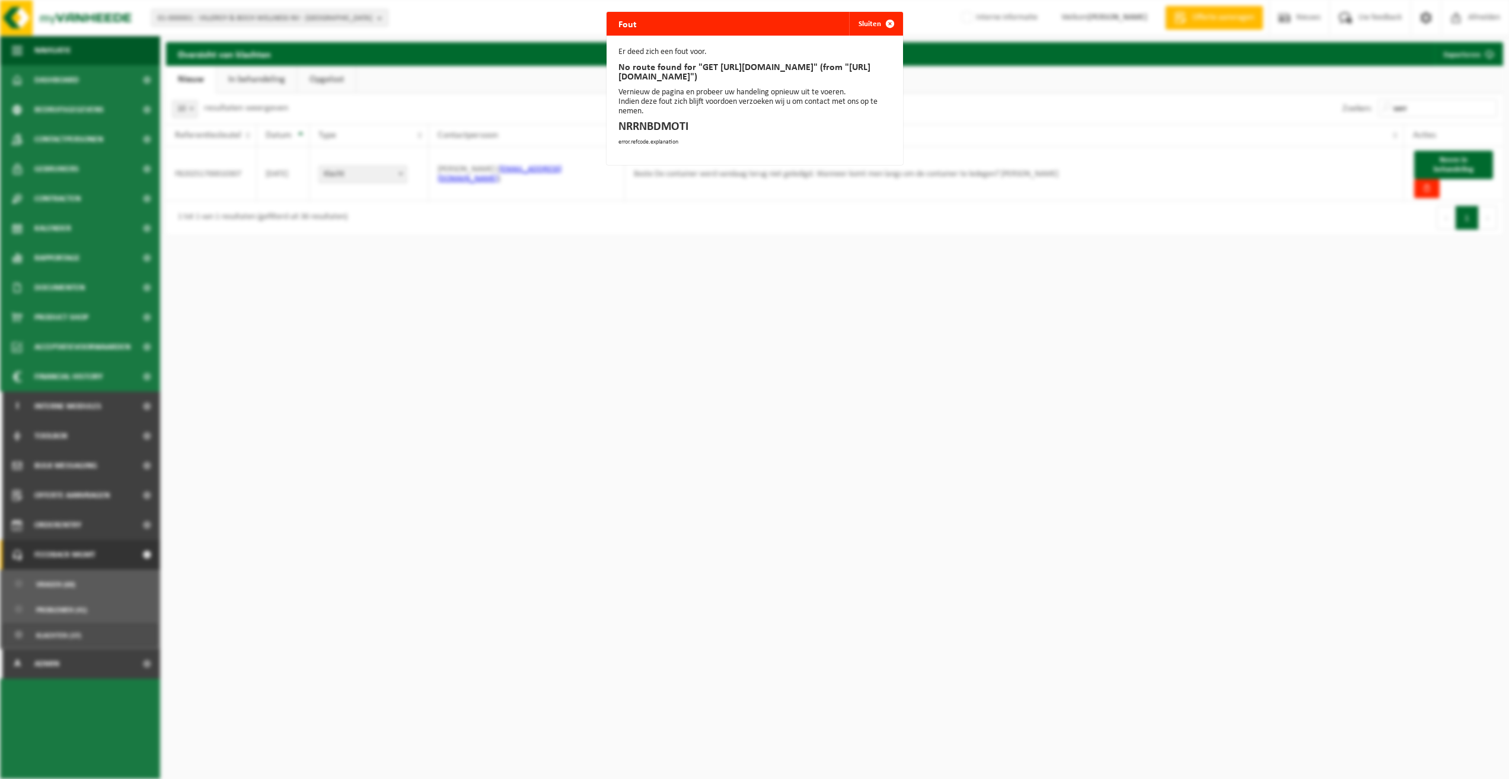
click at [792, 74] on p "No route found for "GET [URL][DOMAIN_NAME]" (from "[URL][DOMAIN_NAME]")" at bounding box center [755, 72] width 273 height 19
copy p "FB20251700010307"
click at [867, 23] on button "Sluiten" at bounding box center [875, 24] width 53 height 24
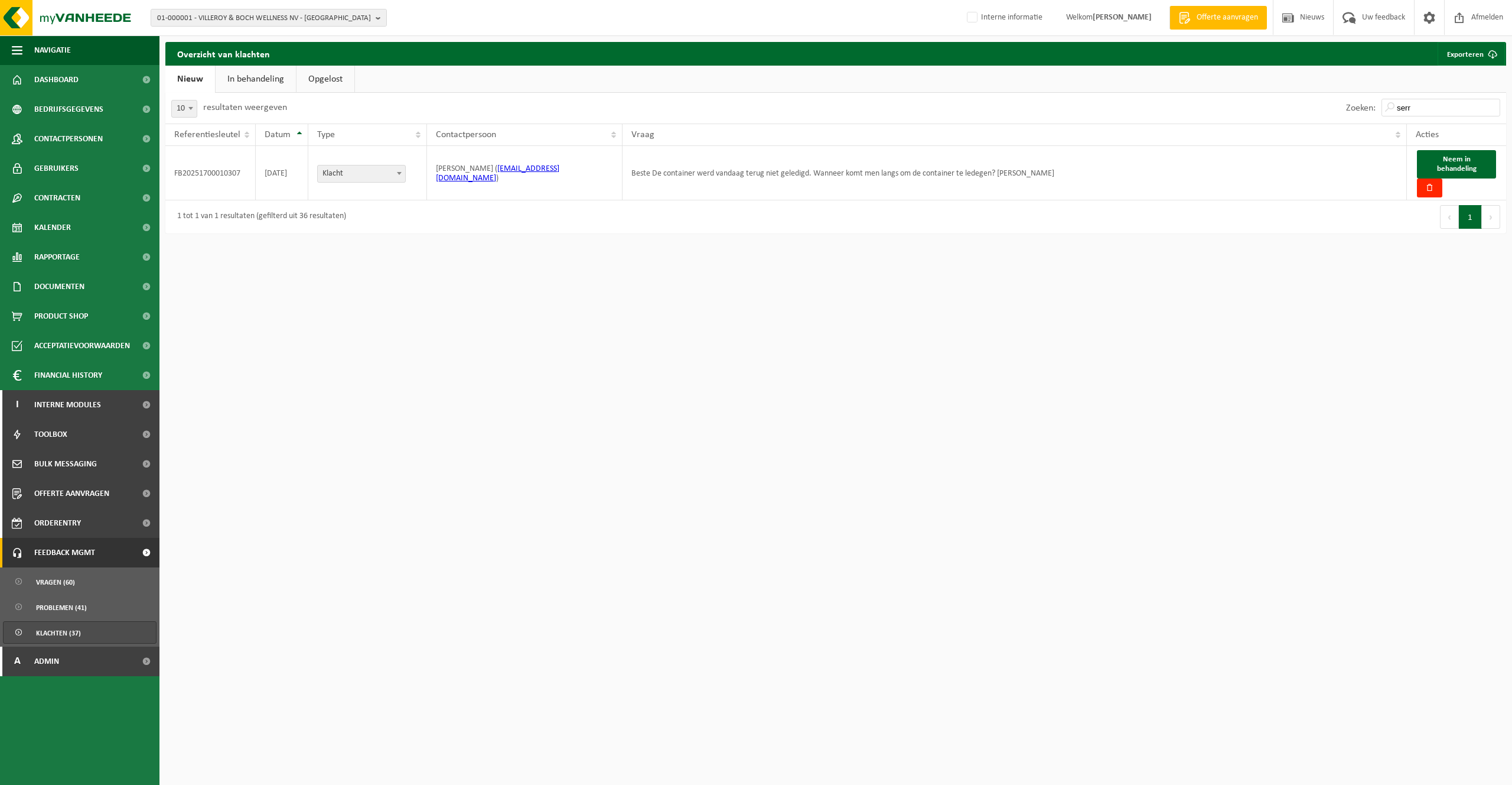
click at [558, 480] on div "01-000001 - VILLEROY & BOCH WELLNESS NV - ROESELARE 01-000001 - VILLEROY & BOCH…" at bounding box center [756, 388] width 1512 height 776
